Goal: Check status: Check status

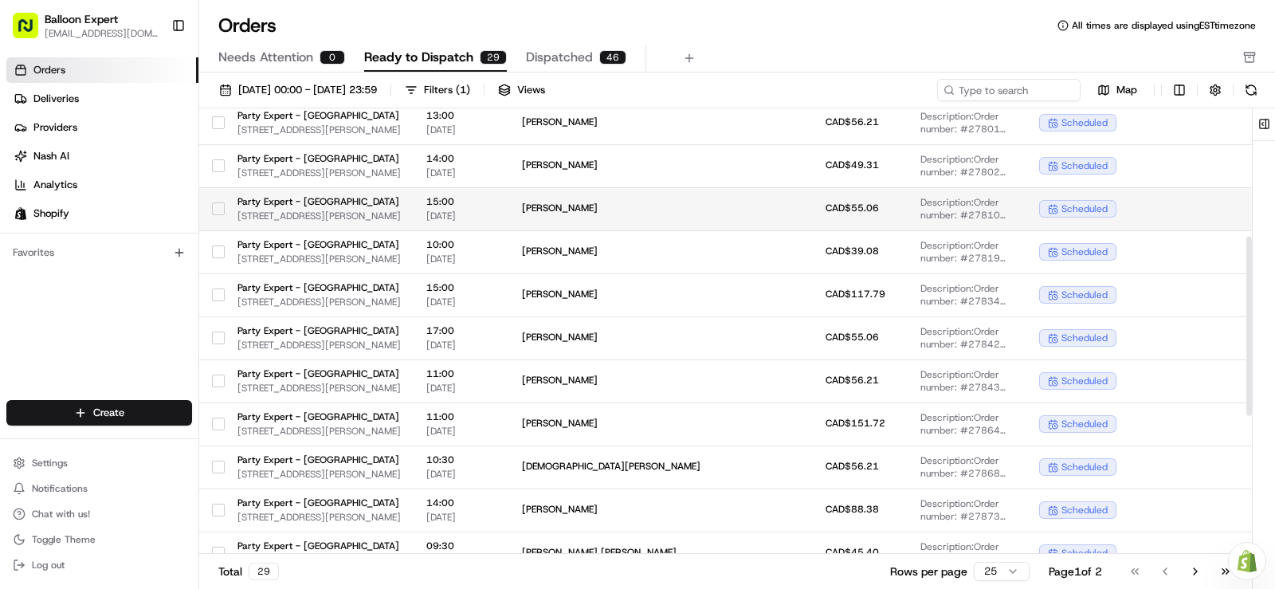
scroll to position [319, 0]
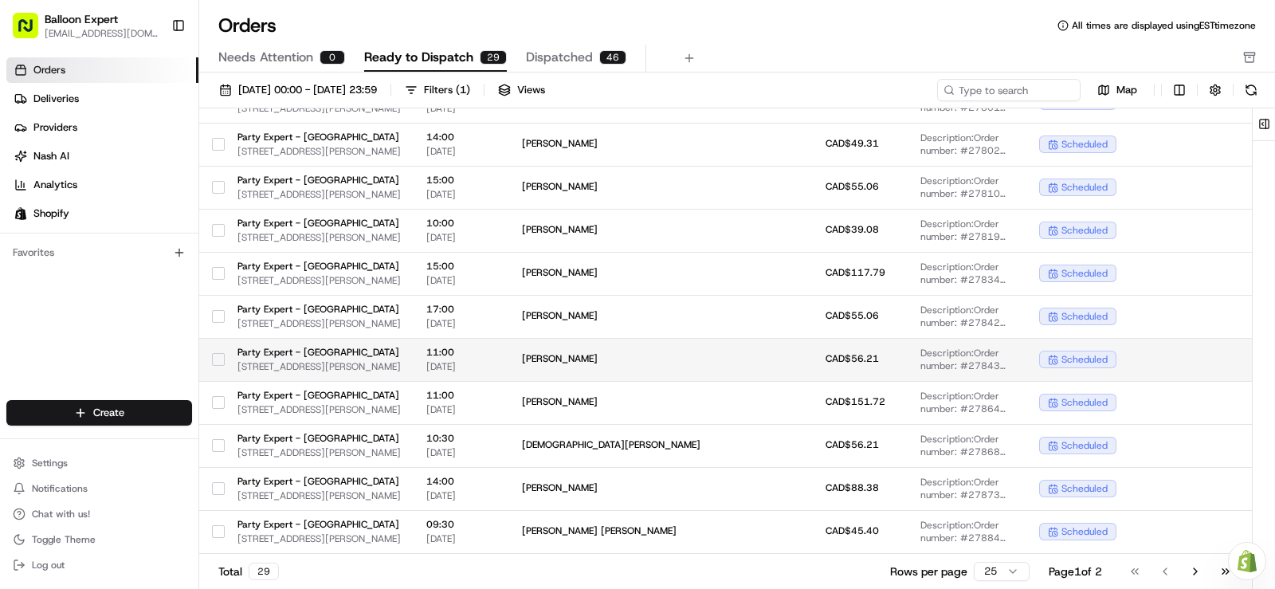
click at [214, 358] on button "button" at bounding box center [218, 359] width 13 height 13
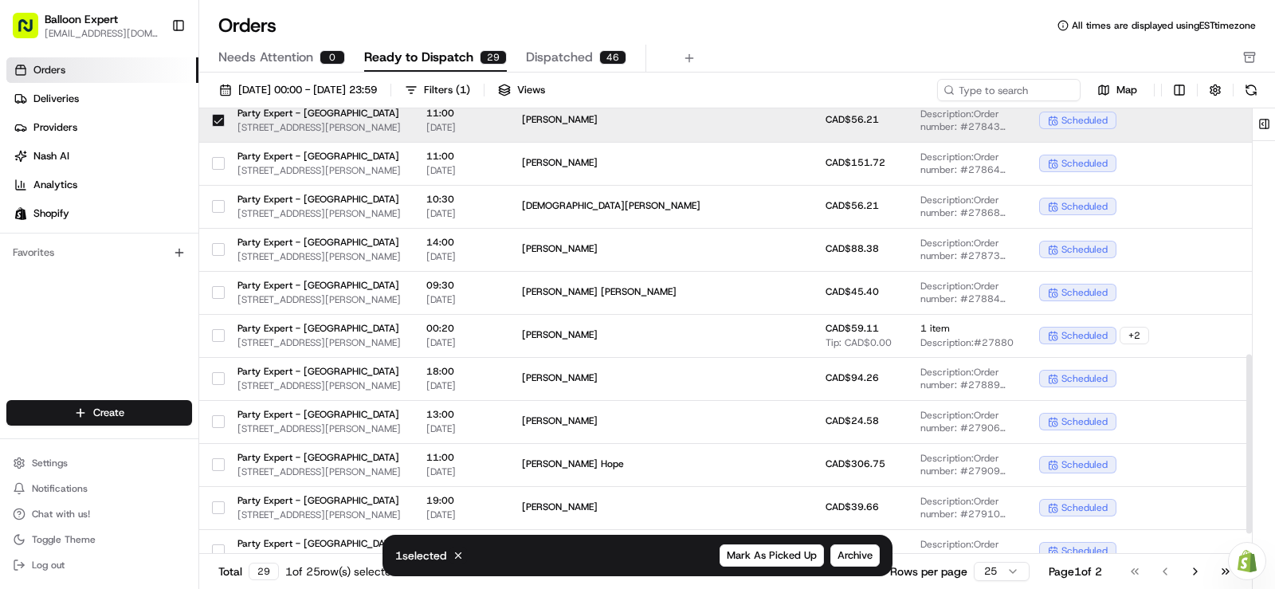
scroll to position [637, 0]
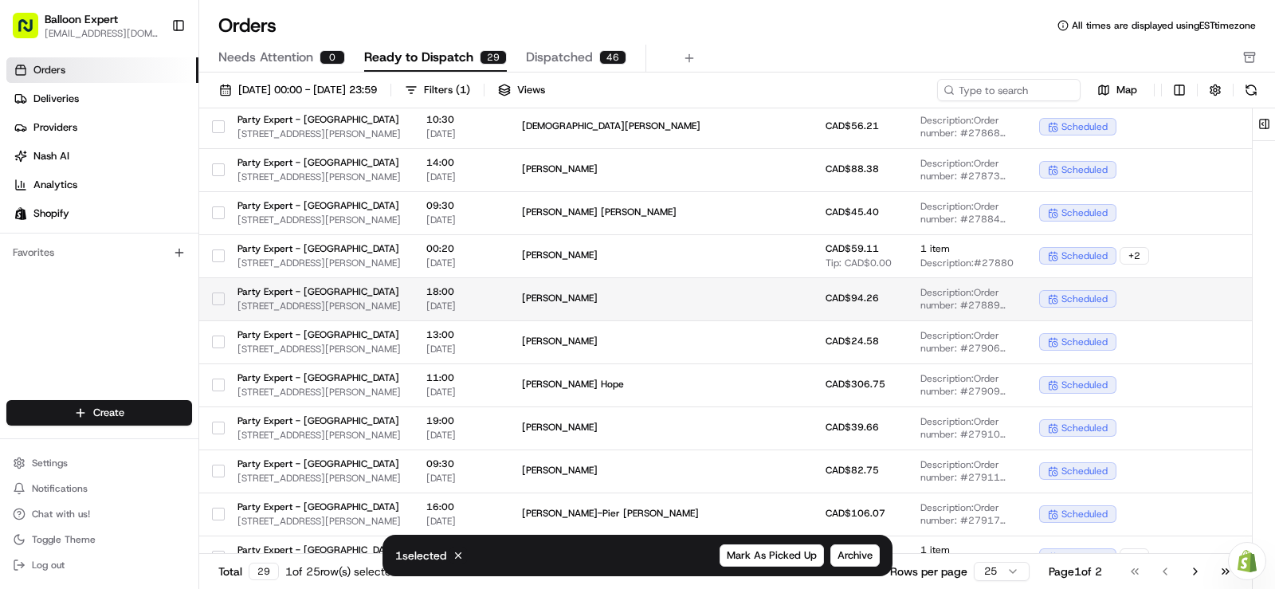
click at [219, 302] on button "button" at bounding box center [218, 298] width 13 height 13
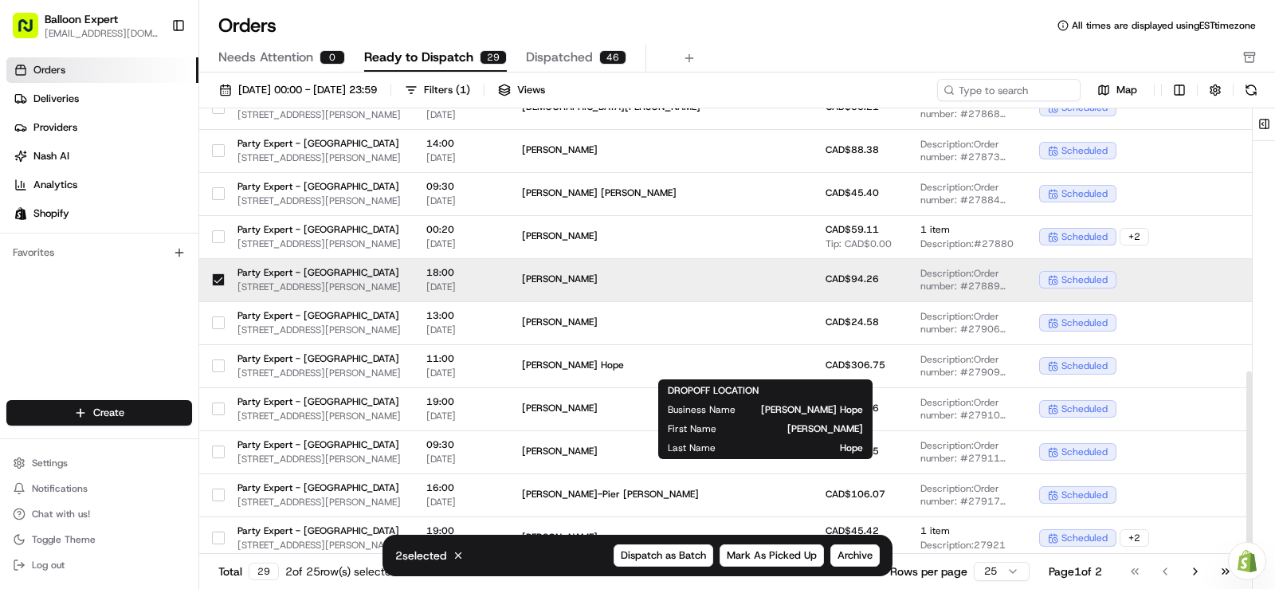
scroll to position [662, 0]
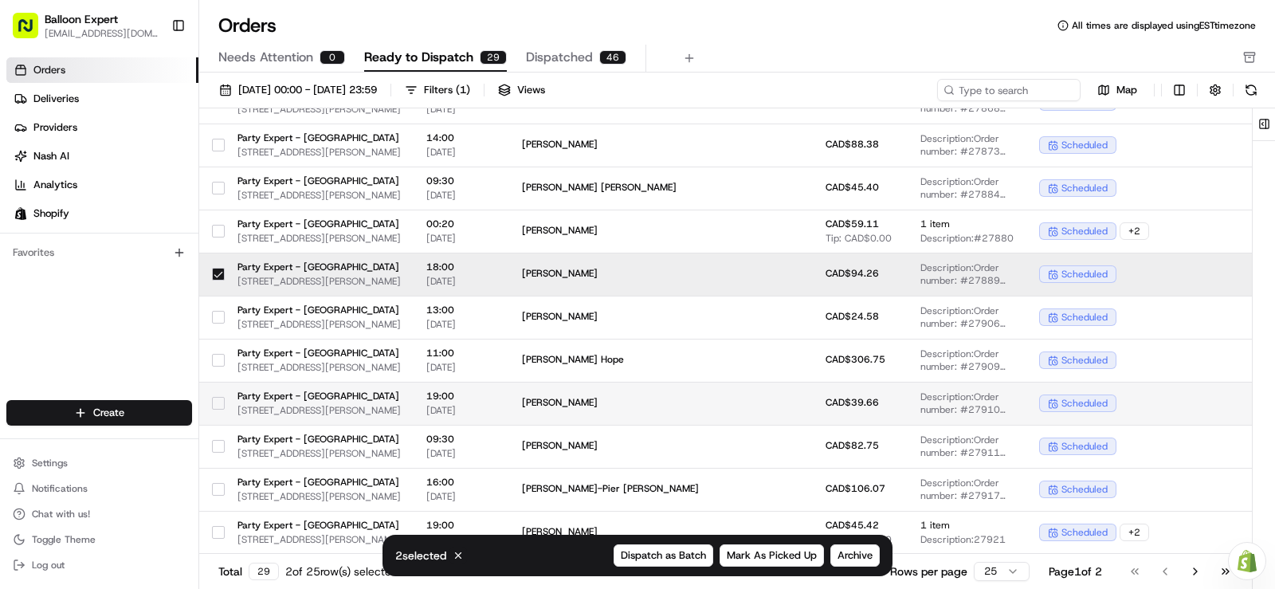
click at [214, 405] on button "button" at bounding box center [218, 403] width 13 height 13
click at [805, 562] on button "Mark As Picked Up" at bounding box center [771, 555] width 104 height 22
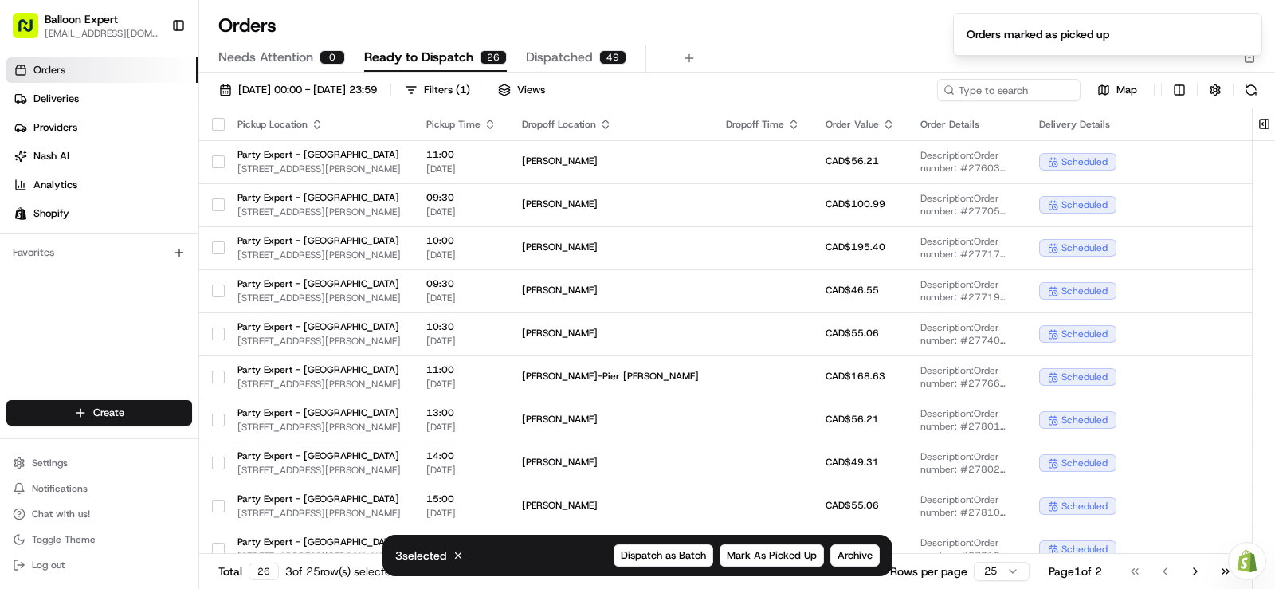
click at [220, 123] on button "button" at bounding box center [218, 124] width 13 height 13
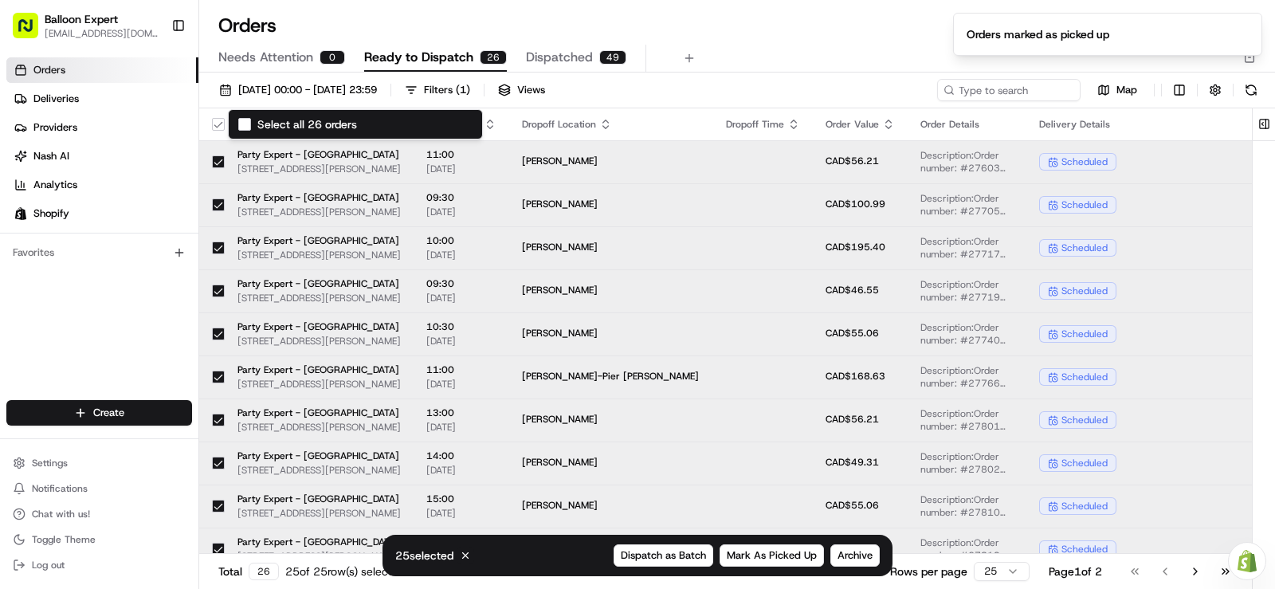
click at [220, 123] on button "Select all 26 orders" at bounding box center [218, 124] width 13 height 13
